Goal: Task Accomplishment & Management: Manage account settings

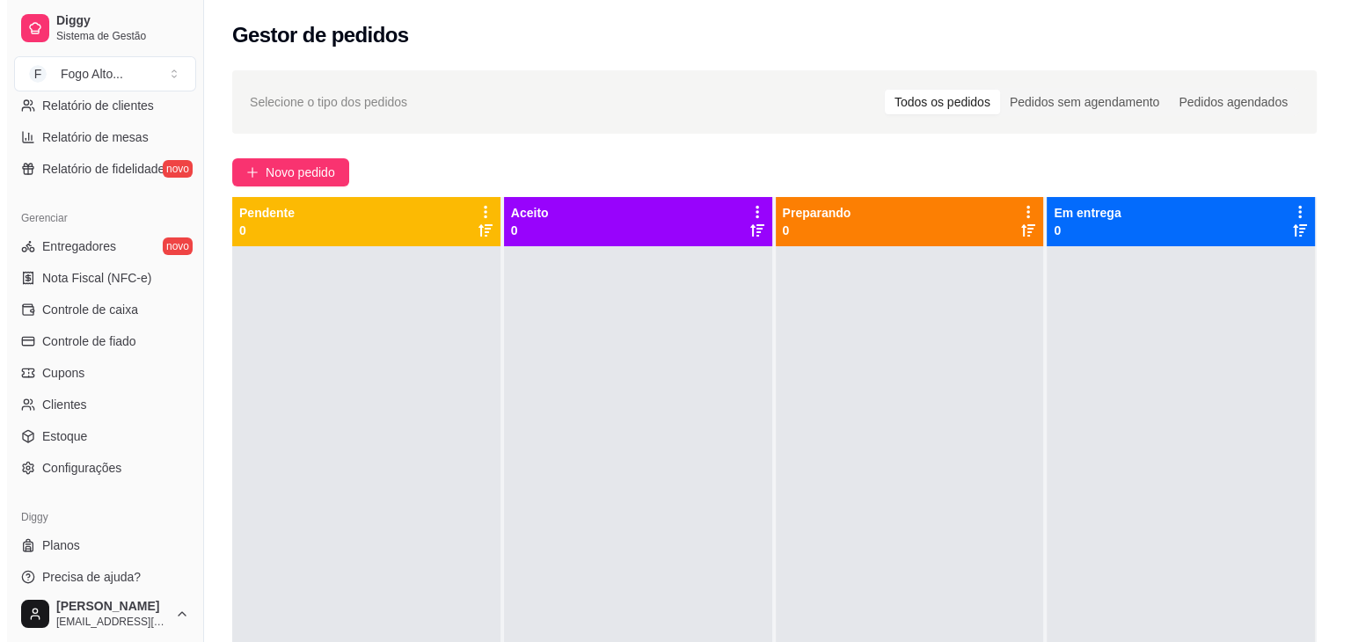
scroll to position [623, 0]
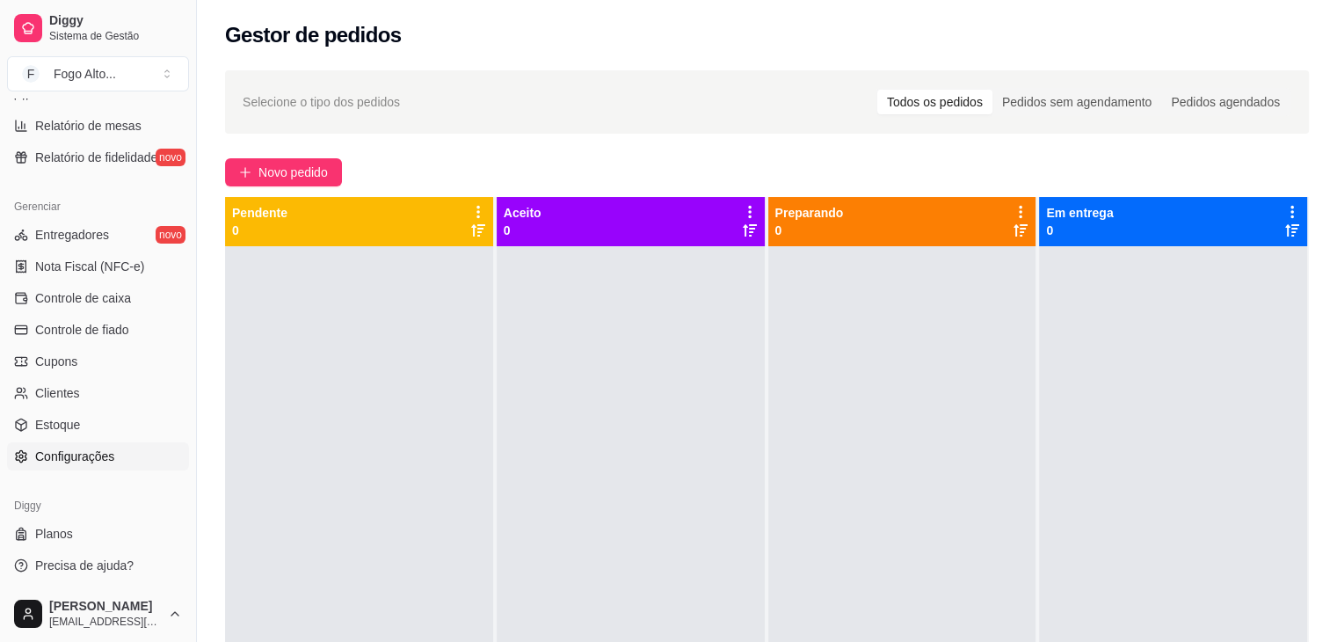
click at [77, 455] on span "Configurações" at bounding box center [74, 457] width 79 height 18
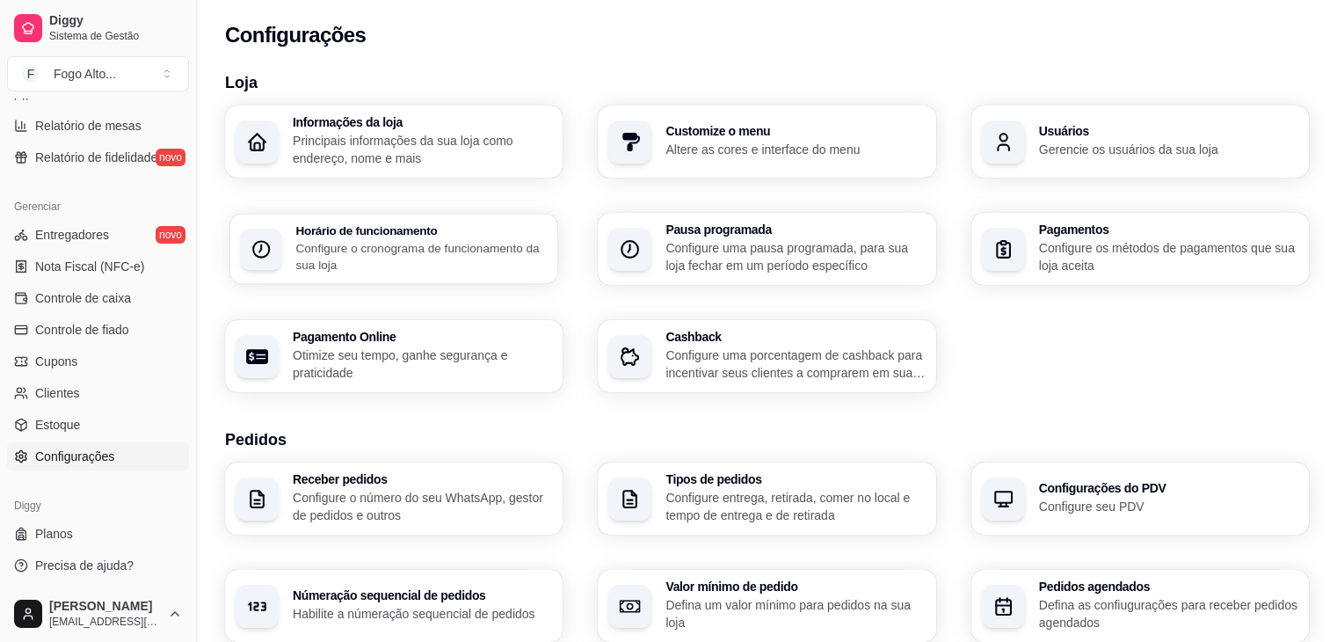
click at [507, 247] on p "Configure o cronograma de funcionamento da sua loja" at bounding box center [420, 256] width 251 height 34
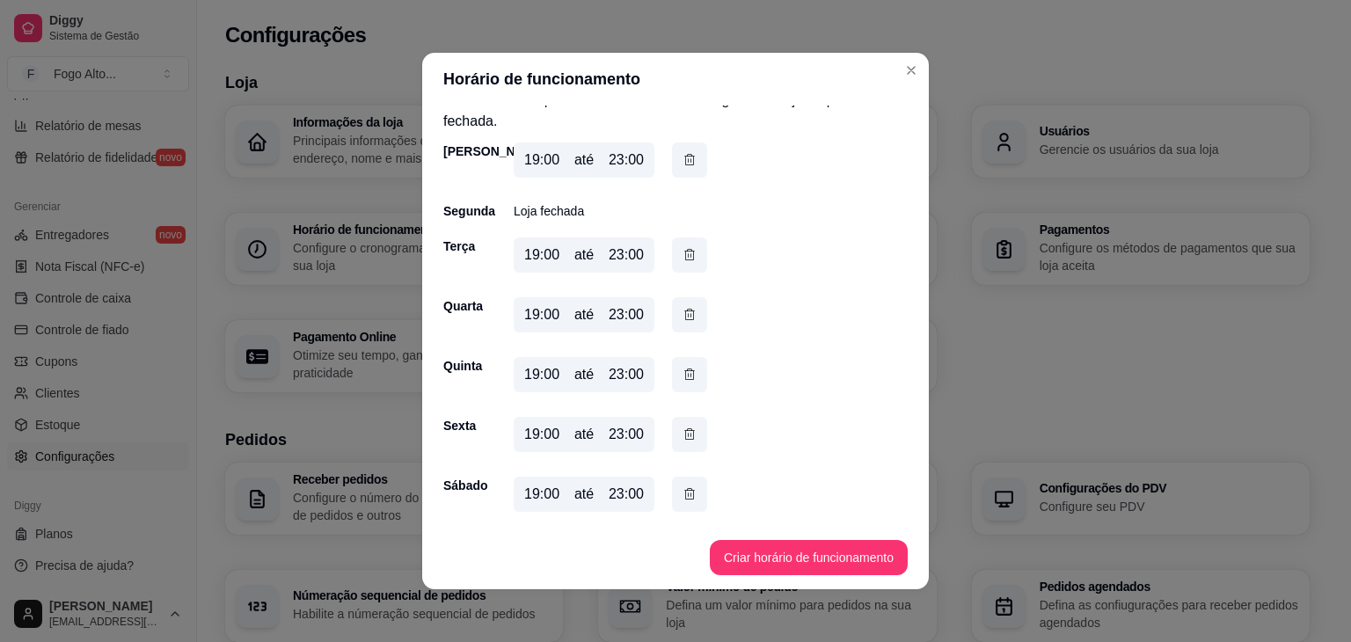
scroll to position [4, 0]
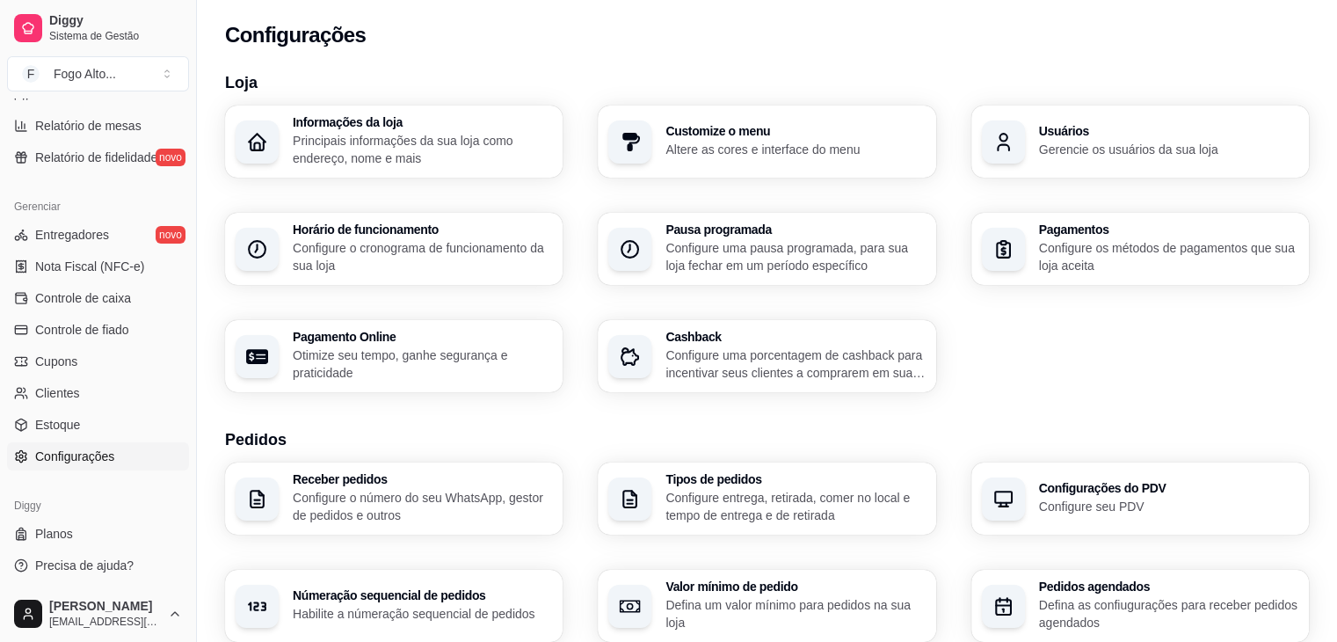
click at [439, 134] on p "Principais informações da sua loja como endereço, nome e mais" at bounding box center [422, 149] width 259 height 35
click at [1059, 261] on p "Configure os métodos de pagamentos que sua loja aceita" at bounding box center [1168, 256] width 259 height 35
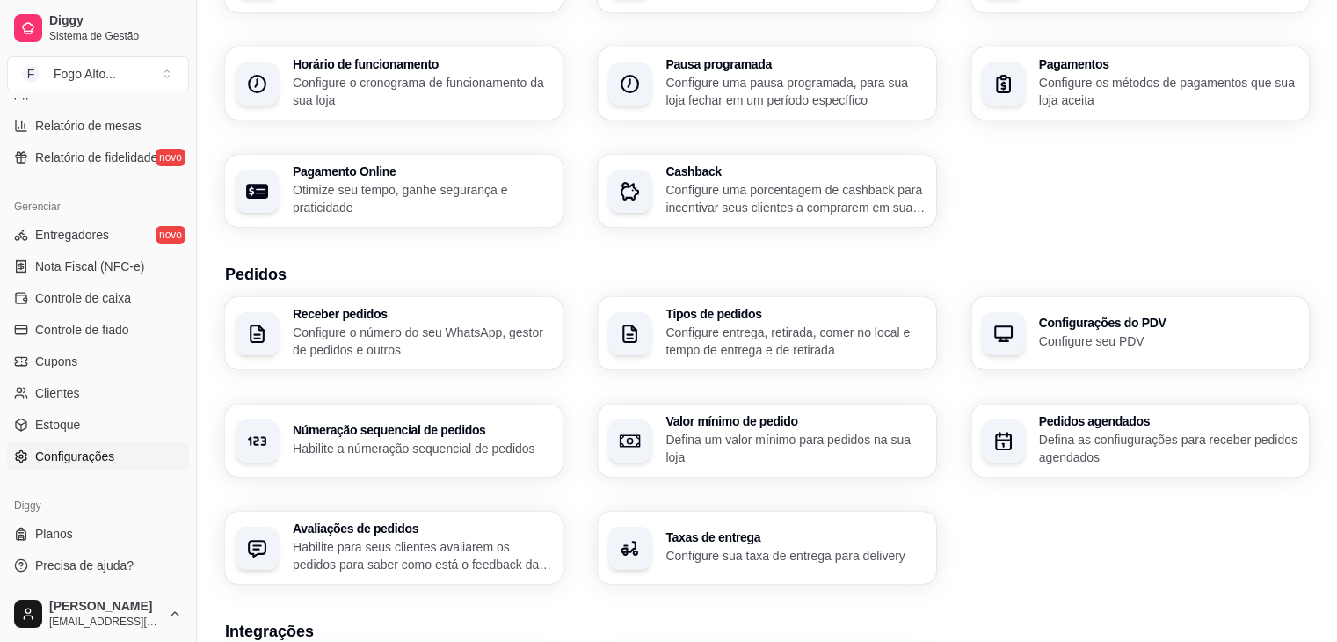
scroll to position [176, 0]
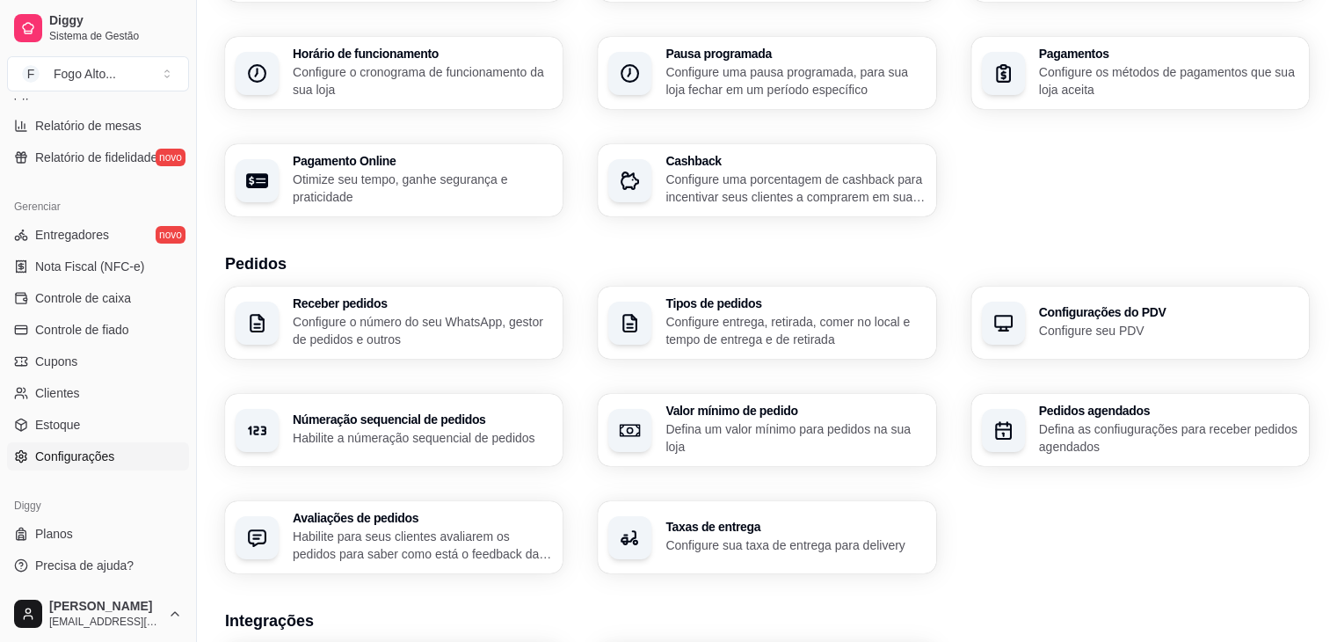
click at [683, 424] on p "Defina um valor mínimo para pedidos na sua loja" at bounding box center [795, 437] width 259 height 35
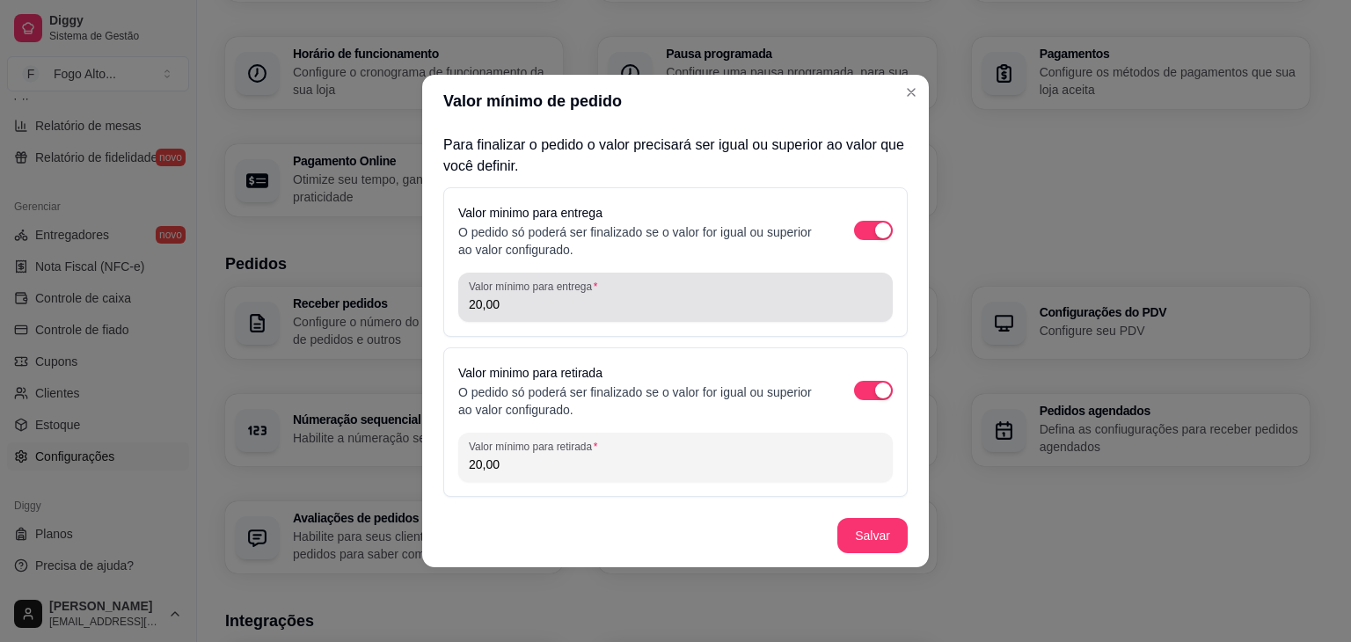
click at [576, 302] on input "20,00" at bounding box center [675, 304] width 413 height 18
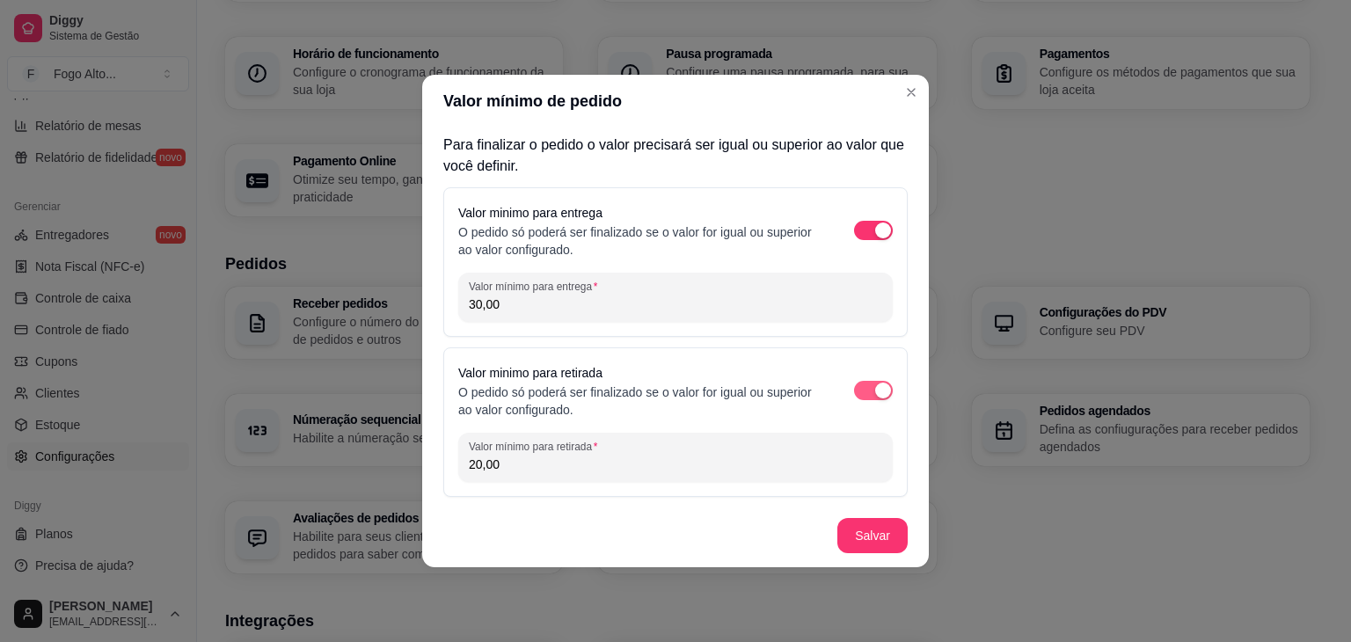
type input "30,00"
click at [876, 389] on div "button" at bounding box center [883, 391] width 16 height 16
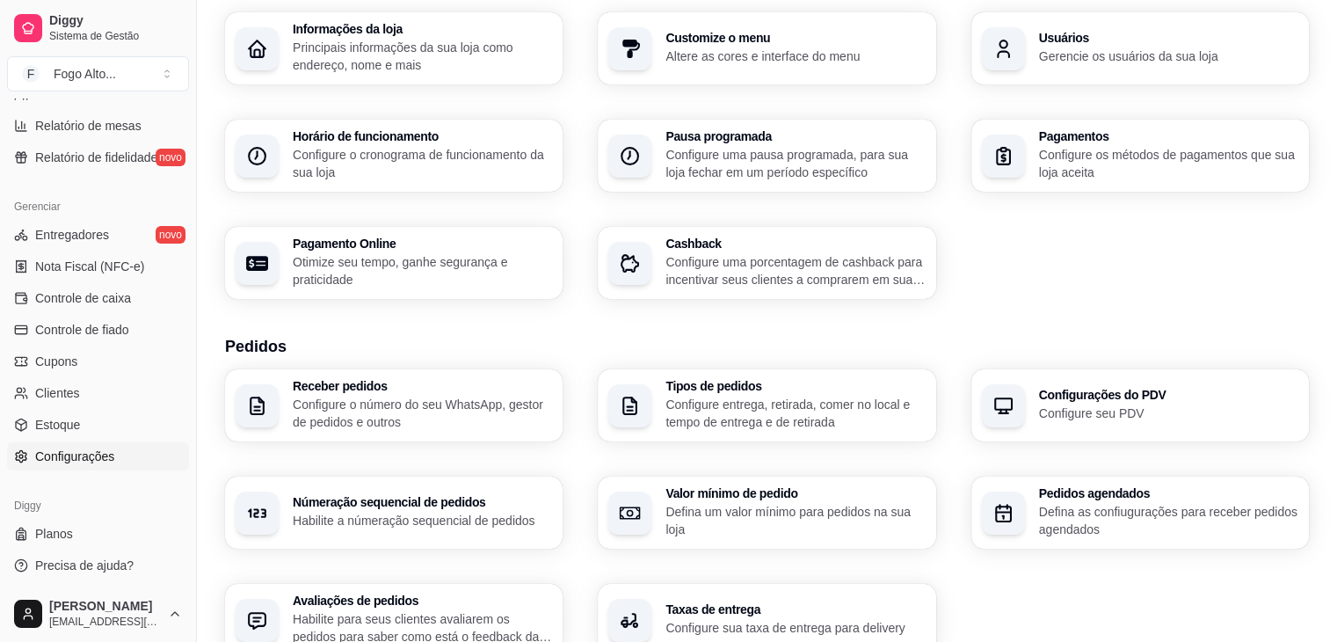
scroll to position [264, 0]
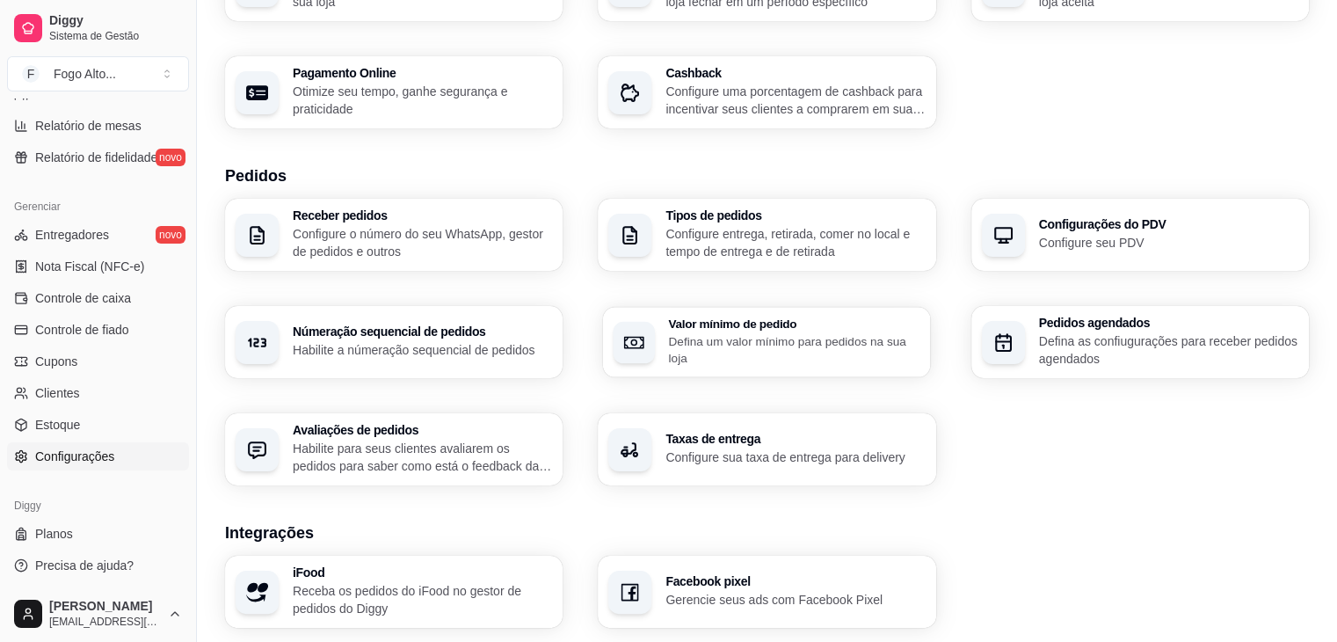
click at [703, 334] on p "Defina um valor mínimo para pedidos na sua loja" at bounding box center [794, 349] width 251 height 34
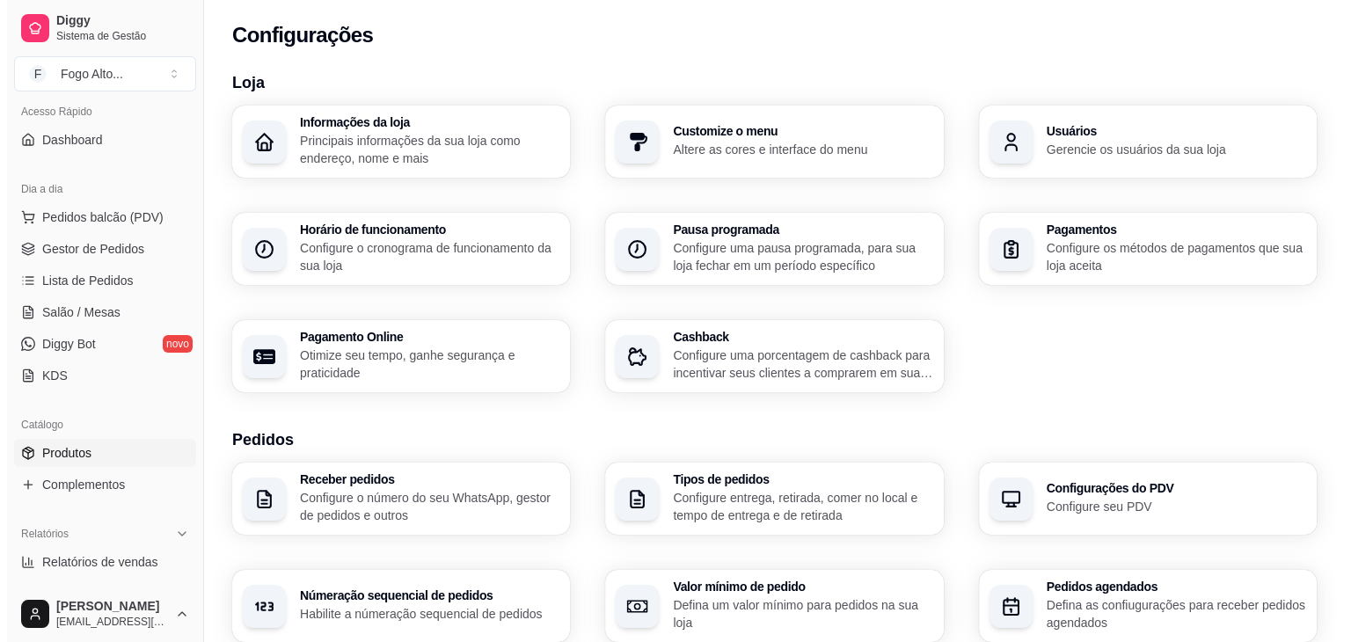
scroll to position [95, 0]
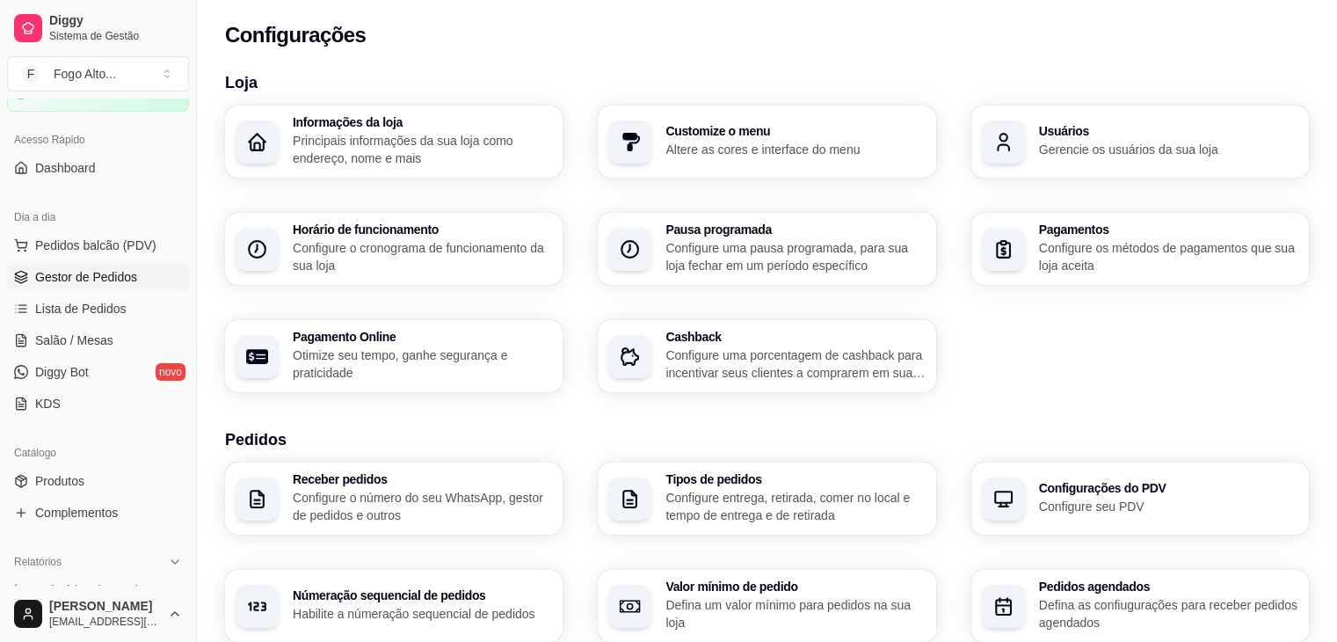
click at [86, 268] on span "Gestor de Pedidos" at bounding box center [86, 277] width 102 height 18
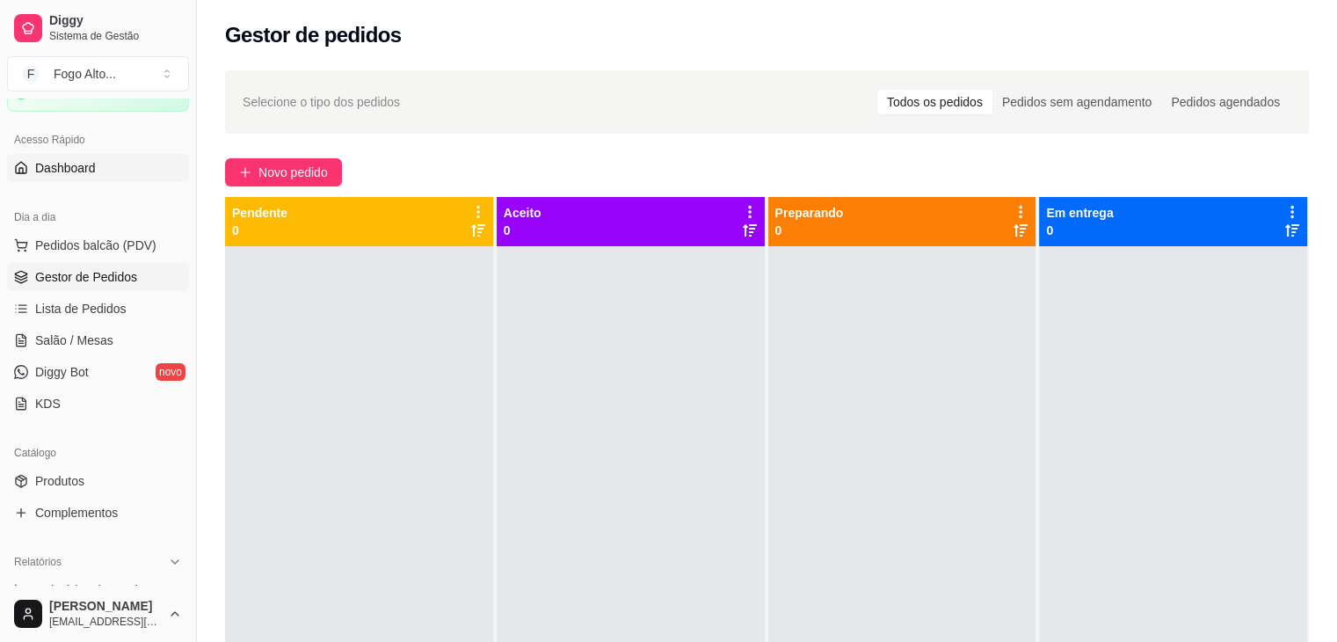
click at [77, 159] on span "Dashboard" at bounding box center [65, 168] width 61 height 18
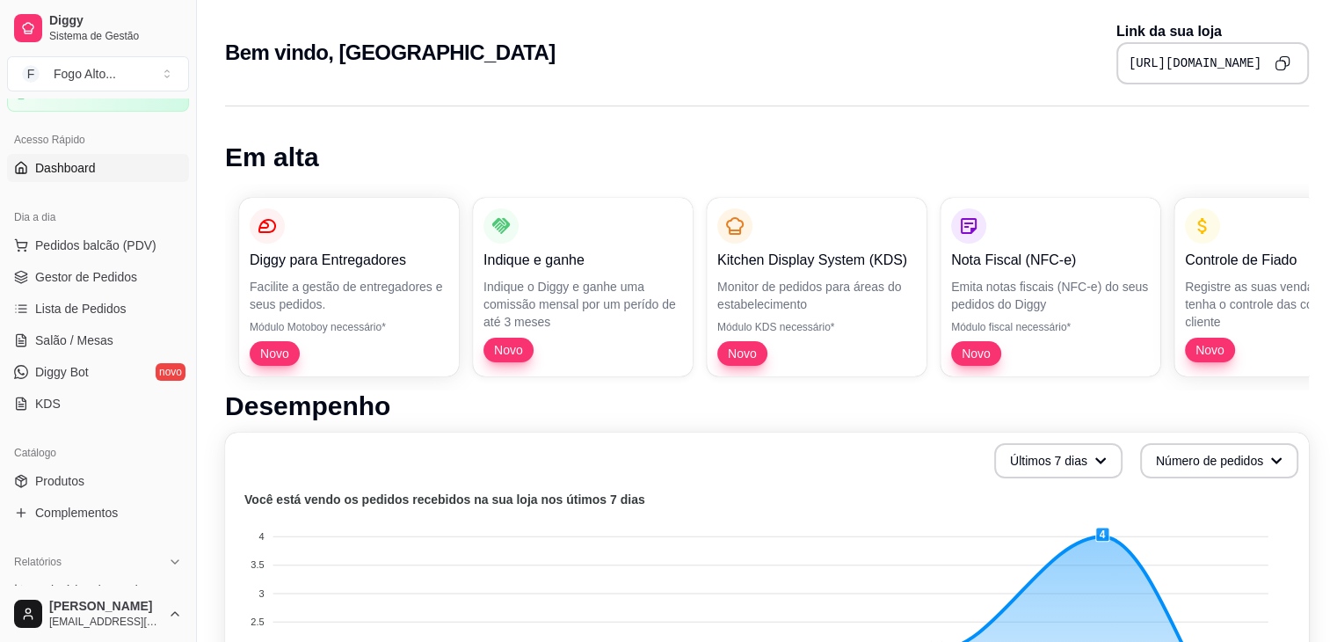
click at [1156, 64] on pre "[URL][DOMAIN_NAME]" at bounding box center [1195, 64] width 133 height 18
click at [1283, 67] on icon "Copy to clipboard" at bounding box center [1282, 62] width 15 height 15
click at [109, 284] on link "Gestor de Pedidos" at bounding box center [98, 277] width 182 height 28
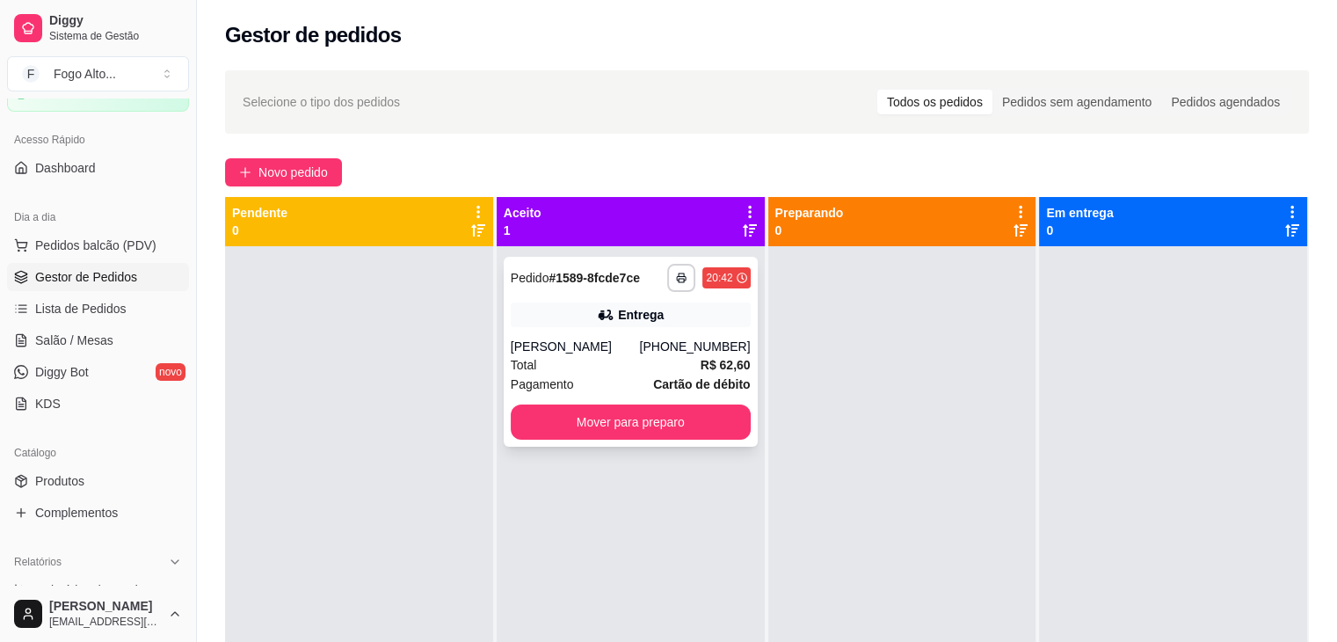
click at [557, 346] on div "[PERSON_NAME]" at bounding box center [575, 347] width 129 height 18
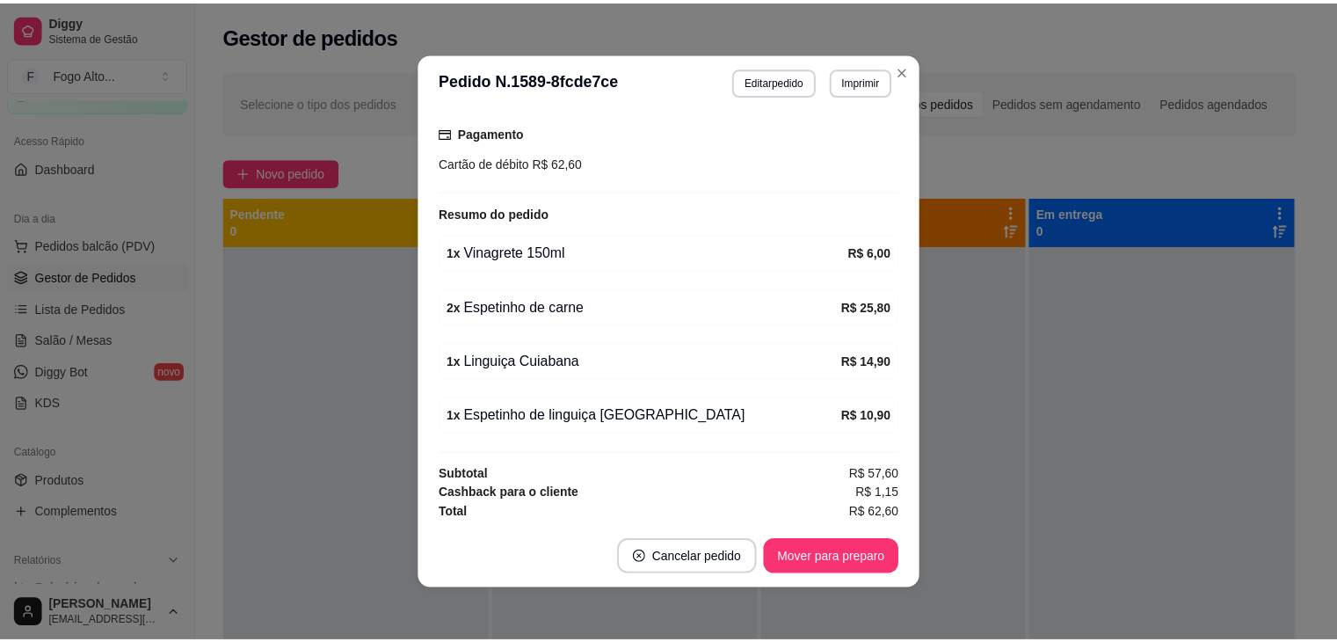
scroll to position [4, 0]
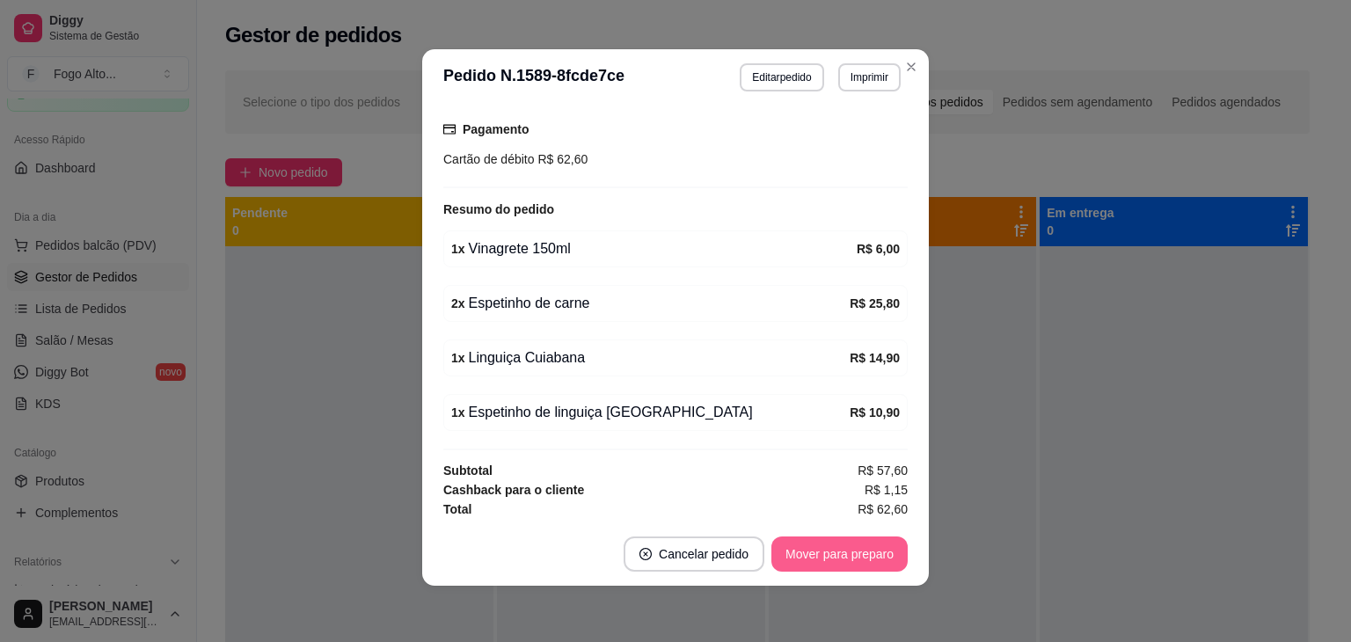
click at [824, 562] on button "Mover para preparo" at bounding box center [839, 553] width 136 height 35
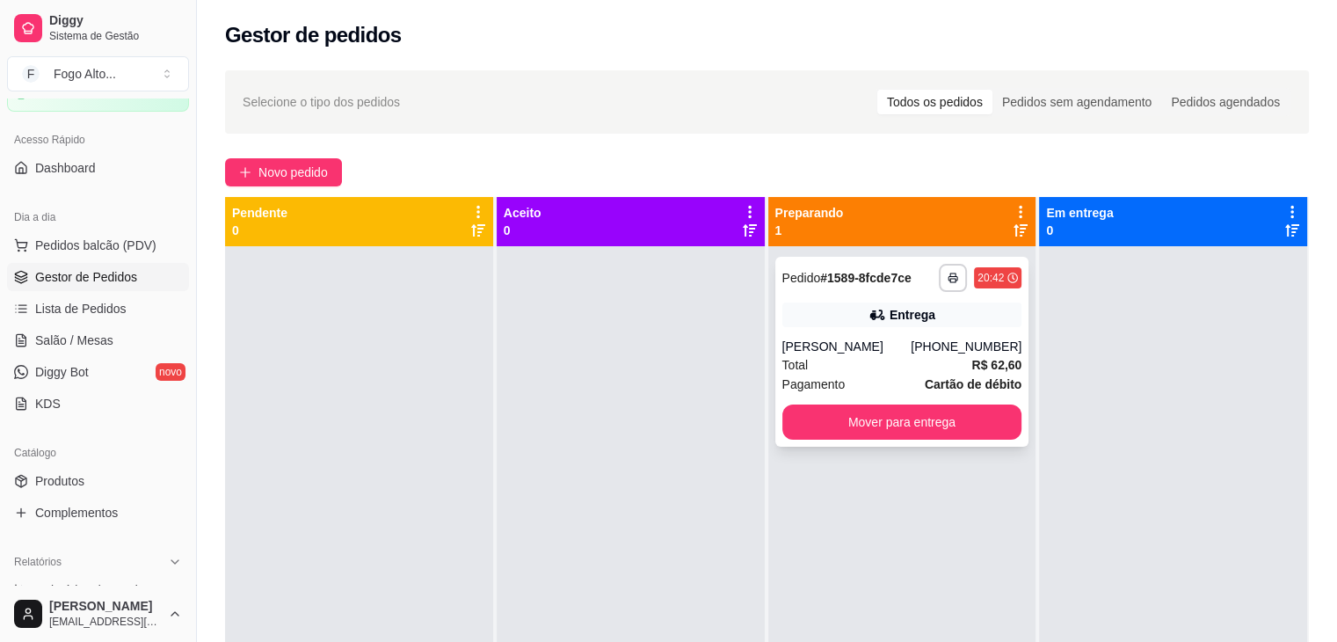
click at [815, 331] on div "**********" at bounding box center [903, 352] width 254 height 190
click at [850, 352] on div "[PERSON_NAME]" at bounding box center [847, 347] width 129 height 18
click at [850, 428] on button "Mover para entrega" at bounding box center [903, 421] width 240 height 35
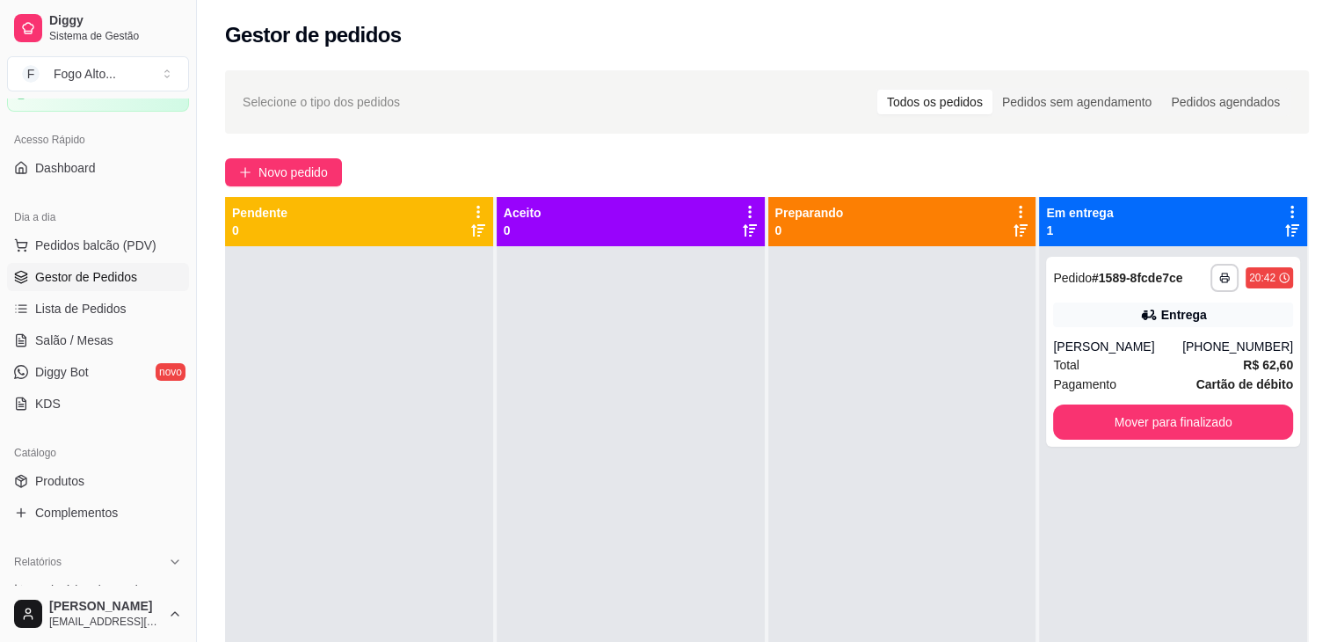
click at [729, 164] on div "Novo pedido" at bounding box center [767, 172] width 1084 height 28
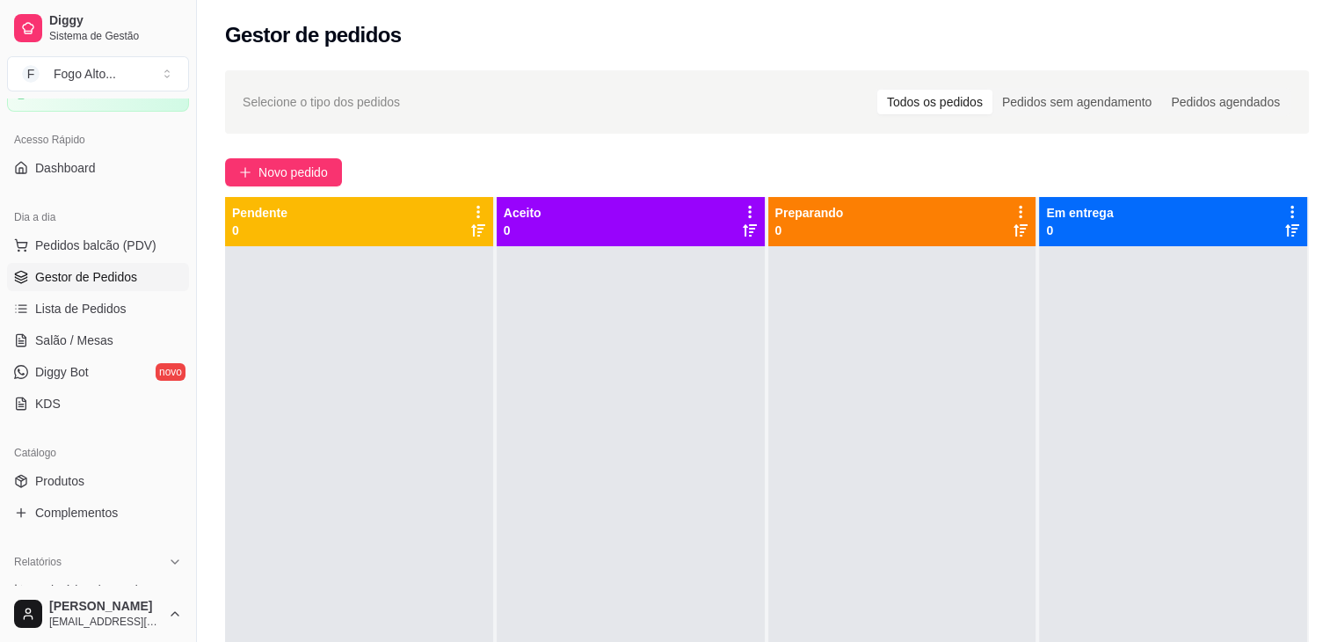
click at [726, 392] on div at bounding box center [631, 567] width 268 height 642
drag, startPoint x: 968, startPoint y: 397, endPoint x: 791, endPoint y: 231, distance: 242.0
click at [897, 208] on div "Preparando 0" at bounding box center [904, 542] width 270 height 691
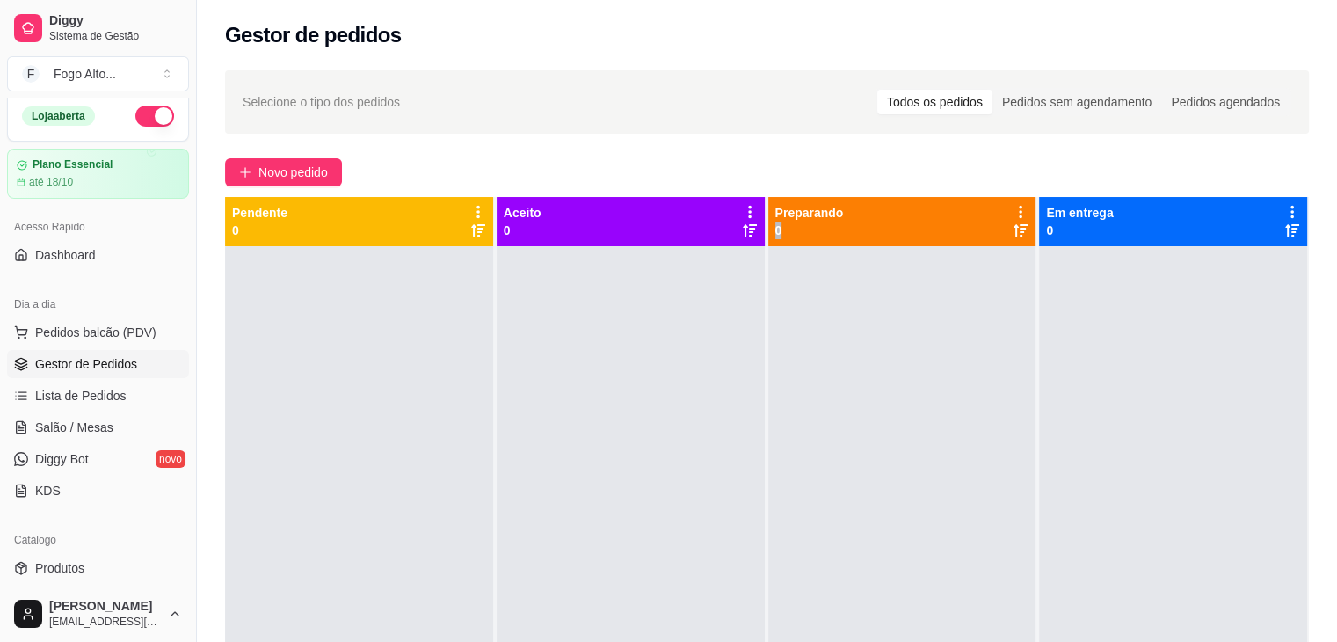
scroll to position [0, 0]
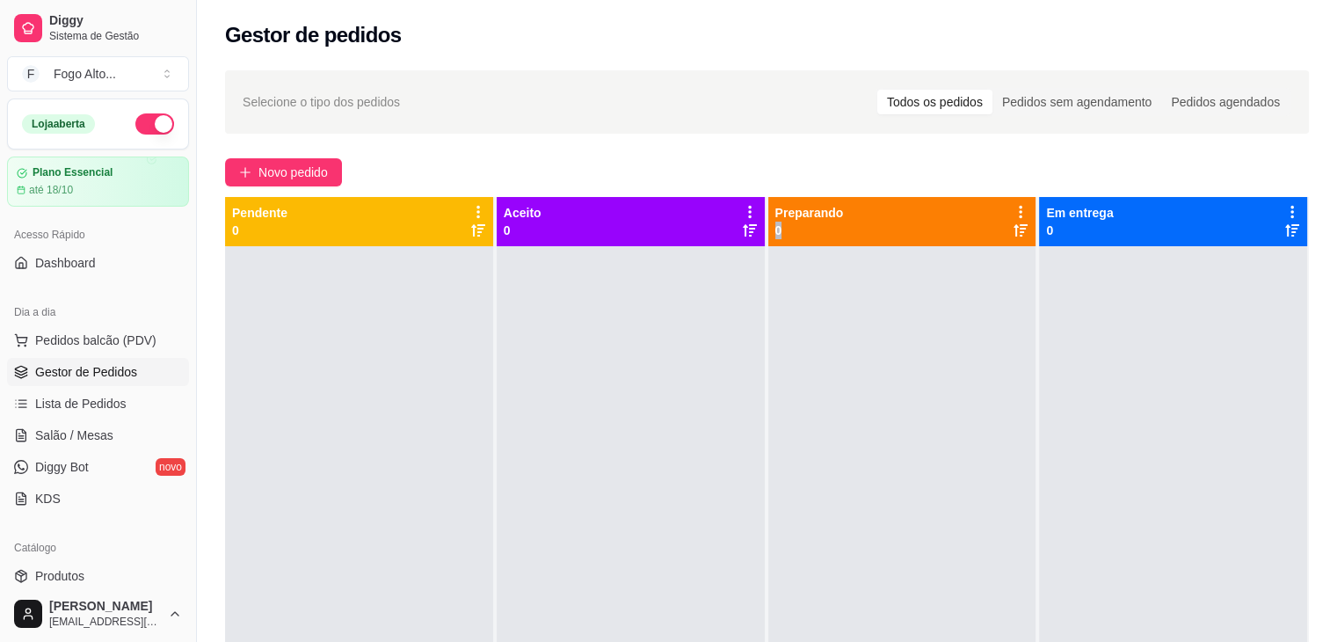
click at [149, 124] on button "button" at bounding box center [154, 123] width 39 height 21
